Goal: Task Accomplishment & Management: Manage account settings

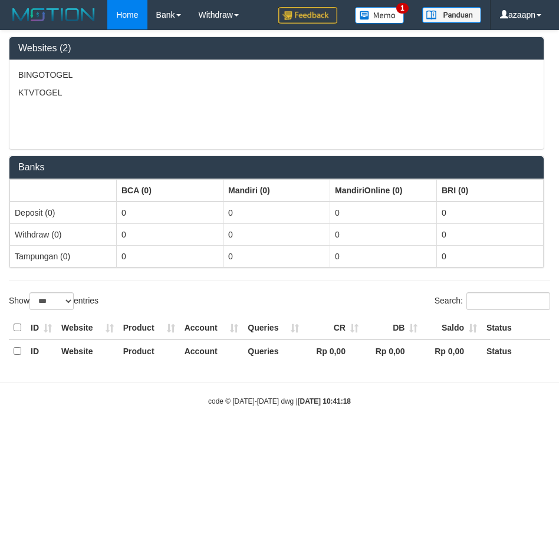
select select "***"
click at [517, 19] on link "azaapn" at bounding box center [520, 14] width 59 height 29
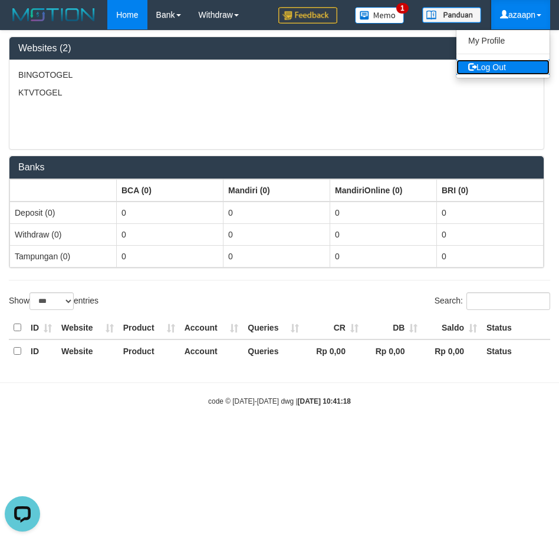
click at [521, 61] on link "Log Out" at bounding box center [503, 67] width 93 height 15
